Goal: Task Accomplishment & Management: Manage account settings

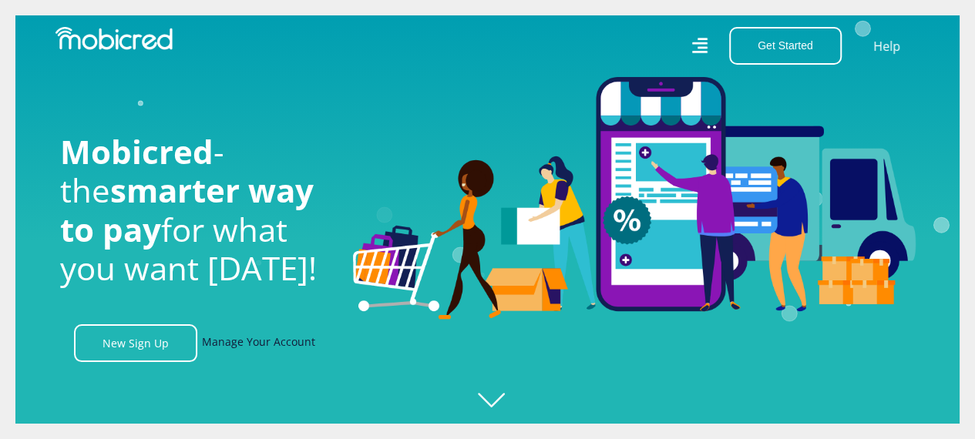
click at [259, 344] on link "Manage Your Account" at bounding box center [258, 343] width 113 height 38
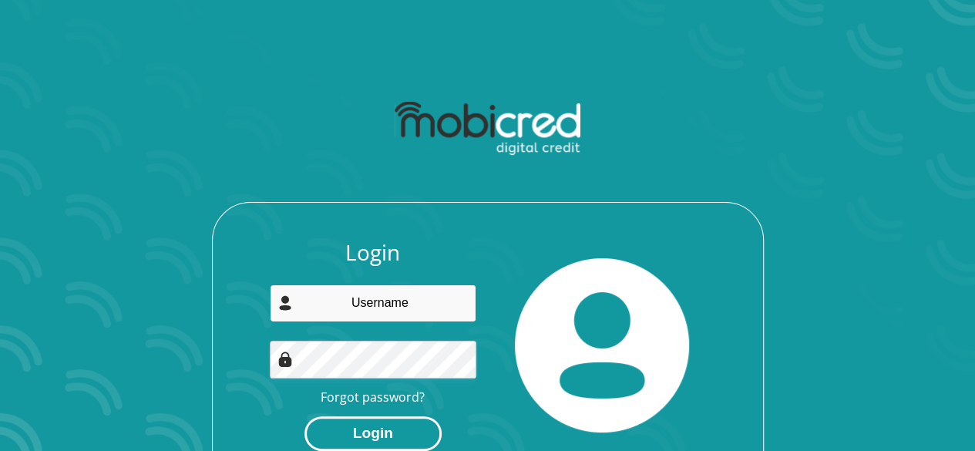
type input "charlene@certbhm.co.za"
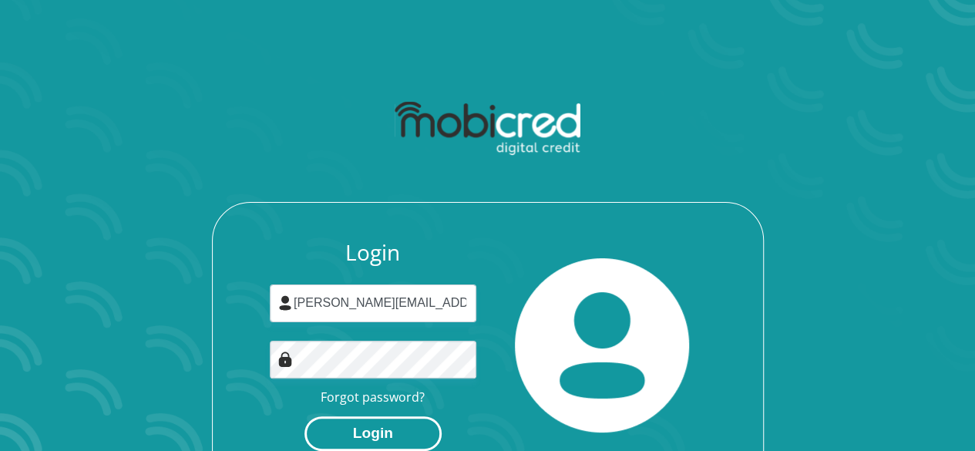
click at [387, 425] on button "Login" at bounding box center [372, 433] width 137 height 35
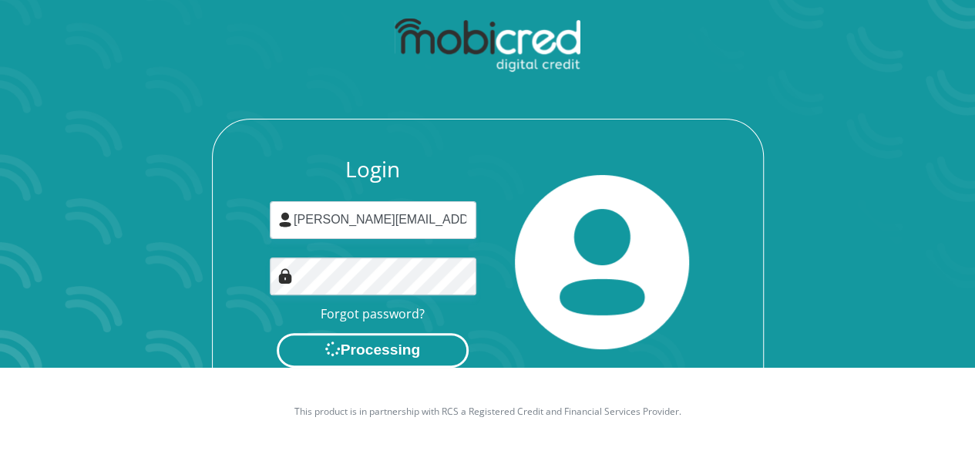
scroll to position [88, 0]
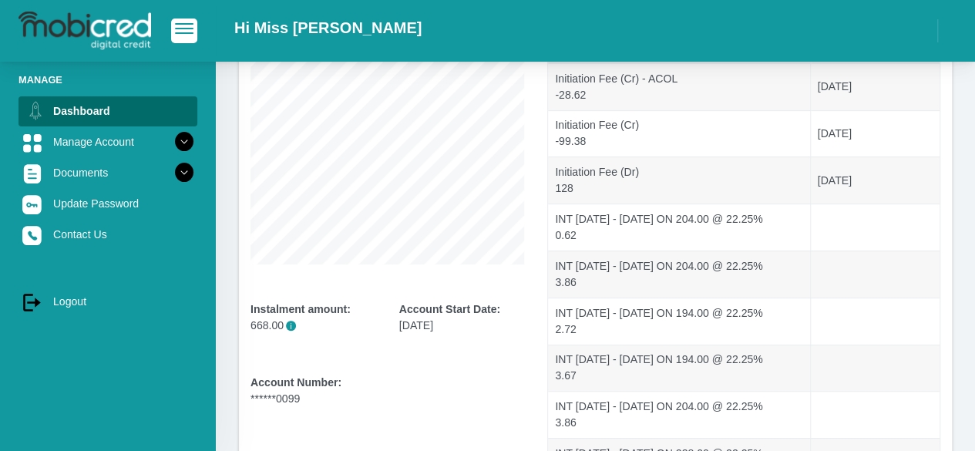
scroll to position [231, 0]
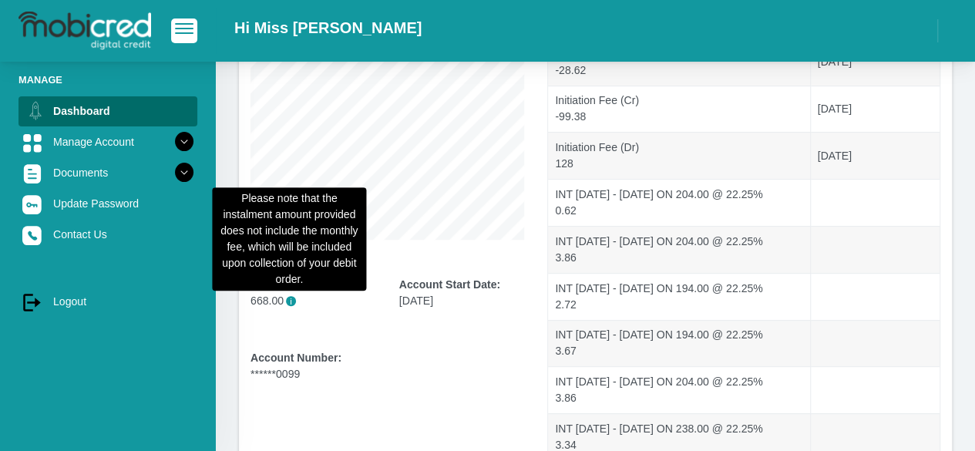
click at [287, 301] on span "i" at bounding box center [291, 301] width 10 height 10
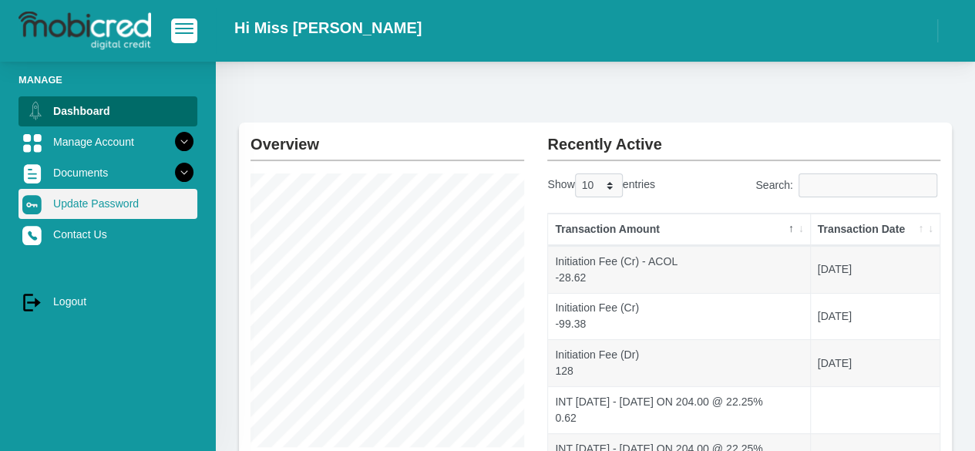
scroll to position [0, 0]
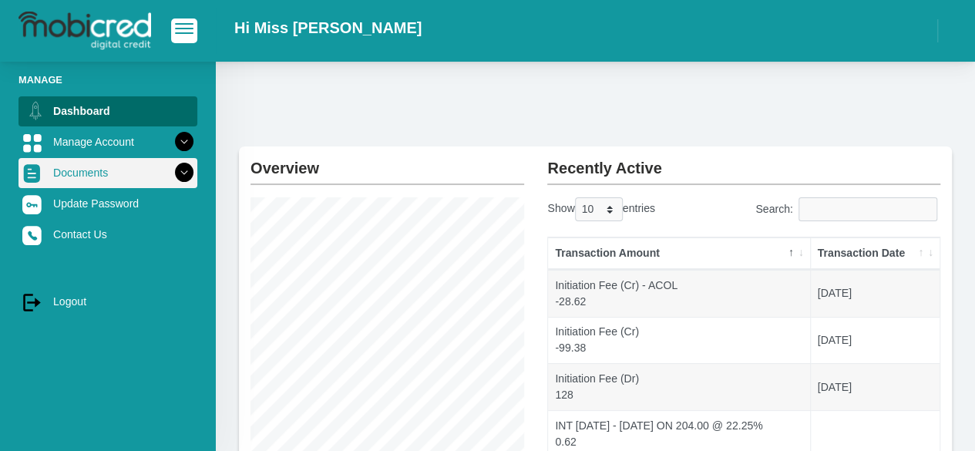
click at [89, 173] on link "Documents" at bounding box center [107, 172] width 179 height 29
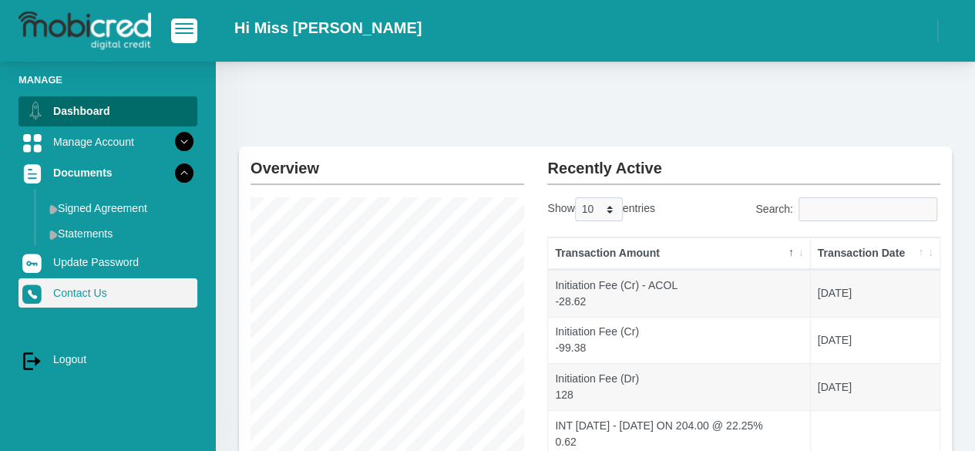
click at [81, 294] on link "Contact Us" at bounding box center [107, 292] width 179 height 29
